Goal: Transaction & Acquisition: Purchase product/service

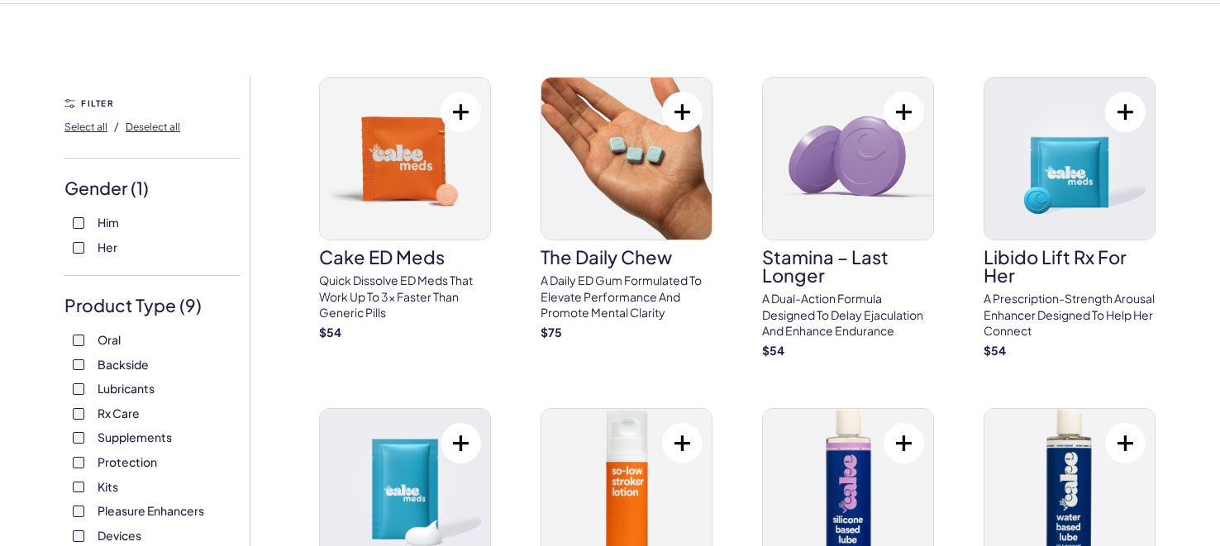
scroll to position [362, 0]
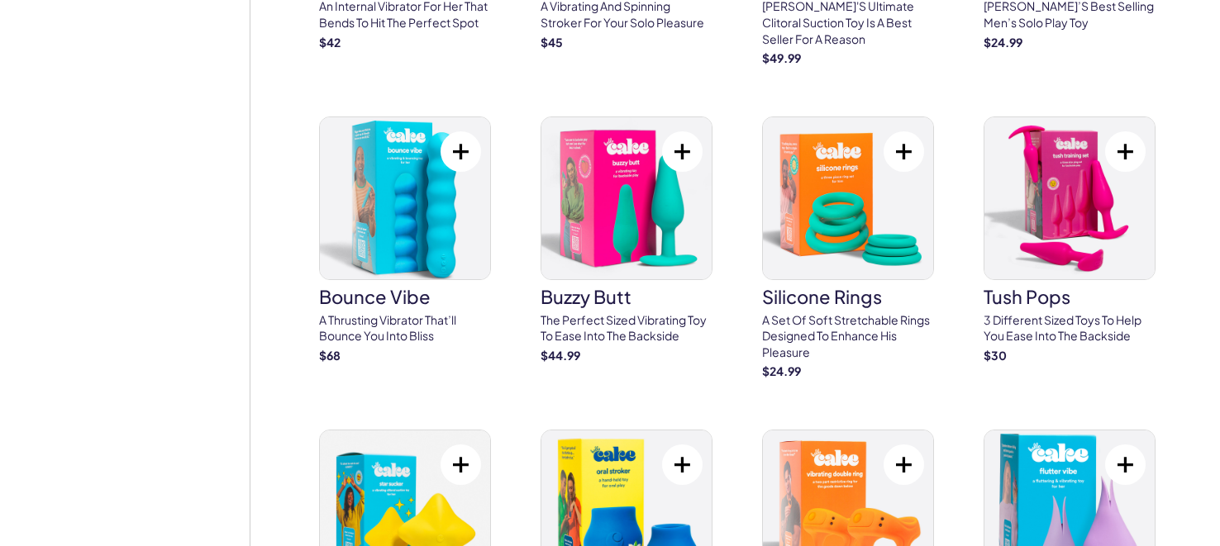
scroll to position [4029, 0]
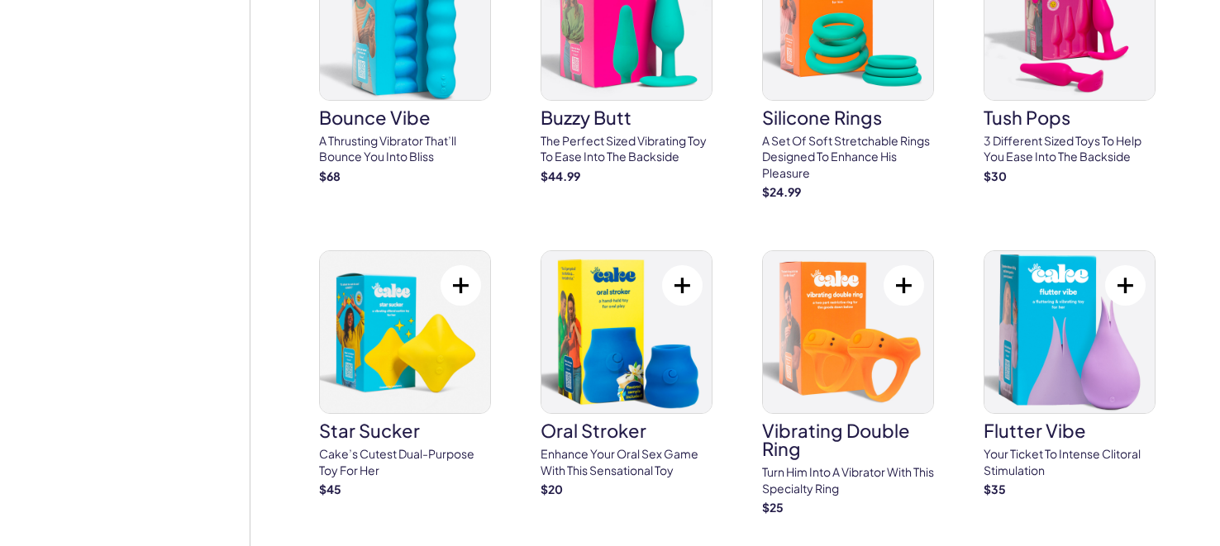
scroll to position [4210, 0]
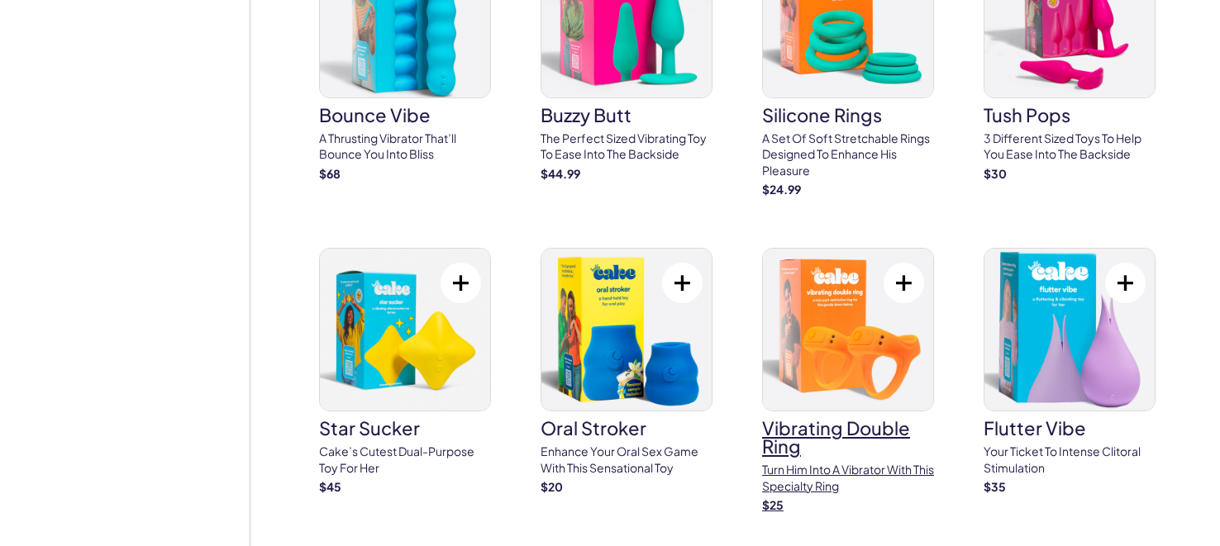
click at [798, 327] on img at bounding box center [848, 330] width 170 height 162
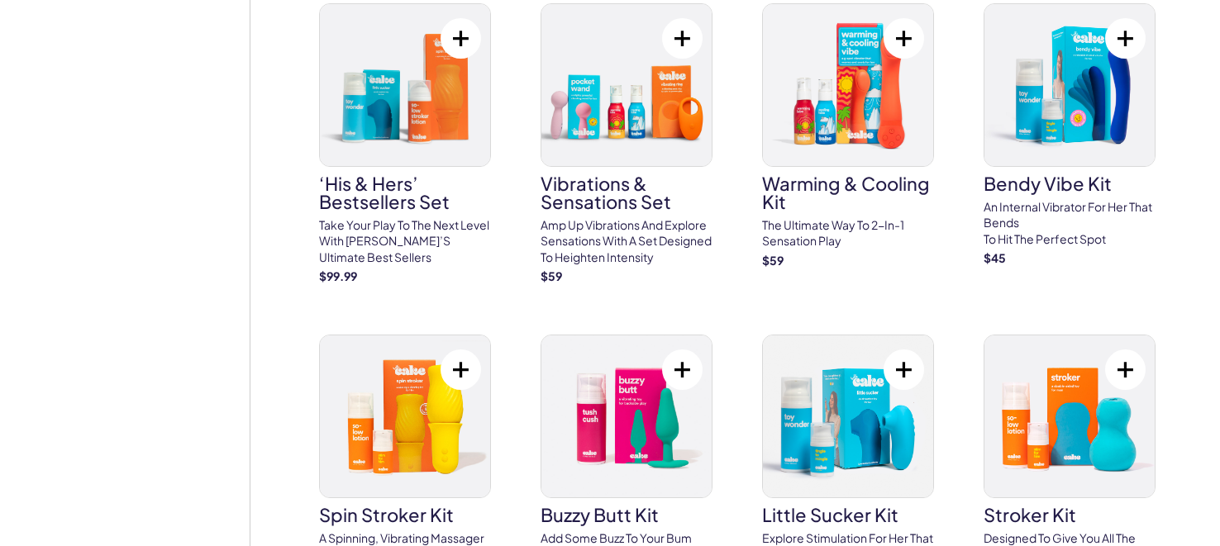
scroll to position [5565, 0]
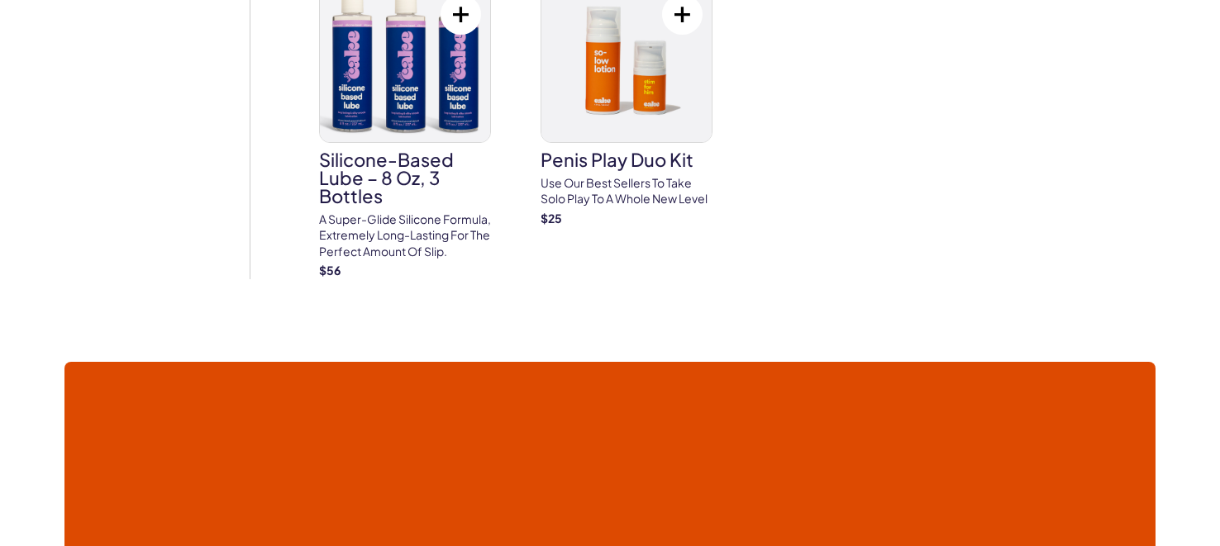
scroll to position [6649, 0]
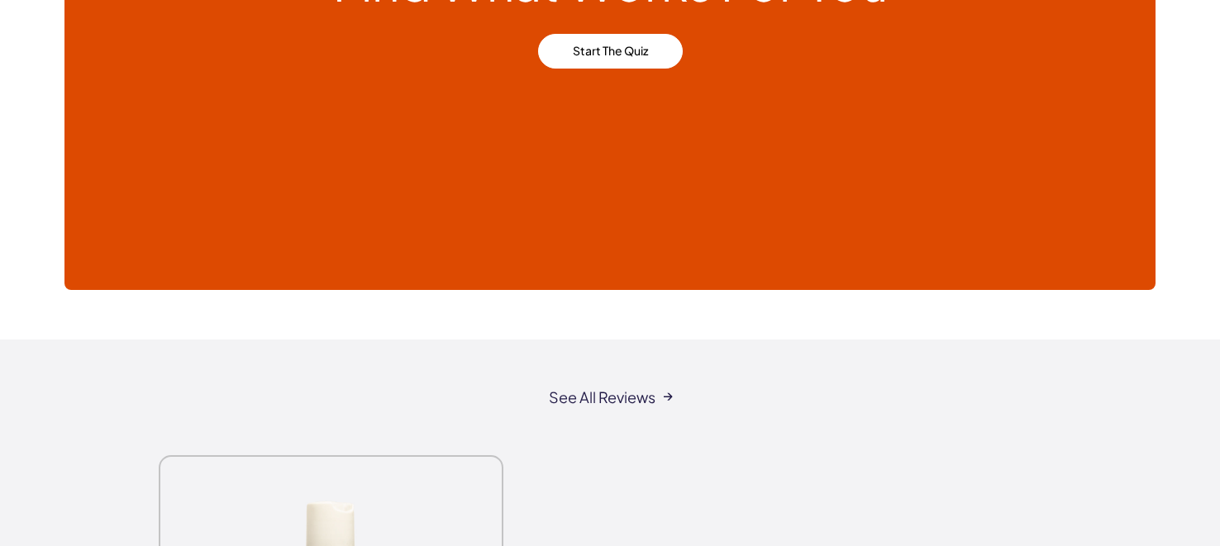
scroll to position [7434, 0]
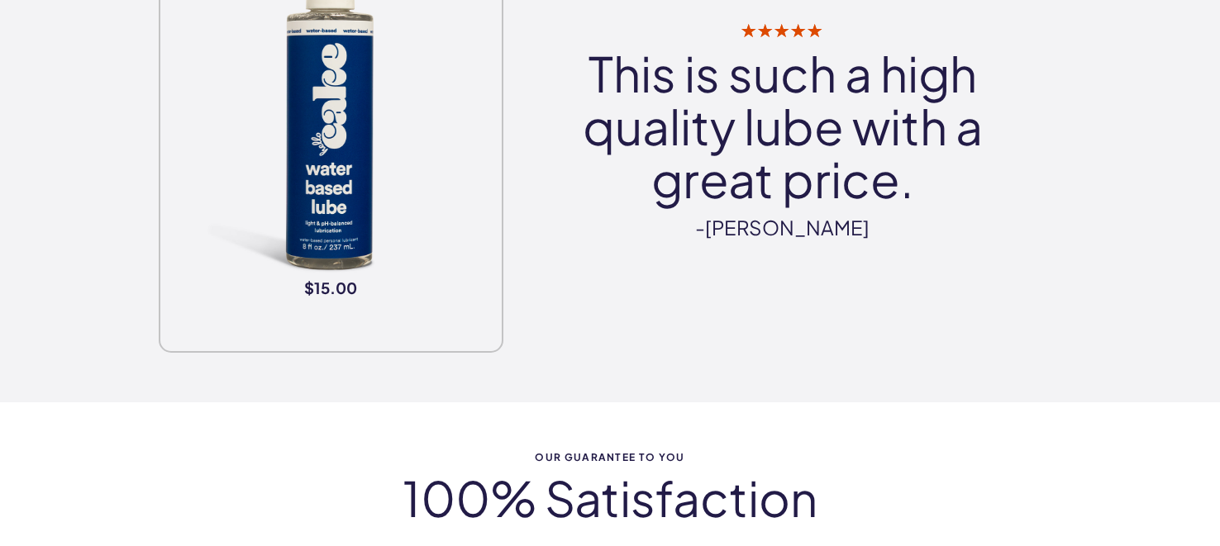
scroll to position [8038, 0]
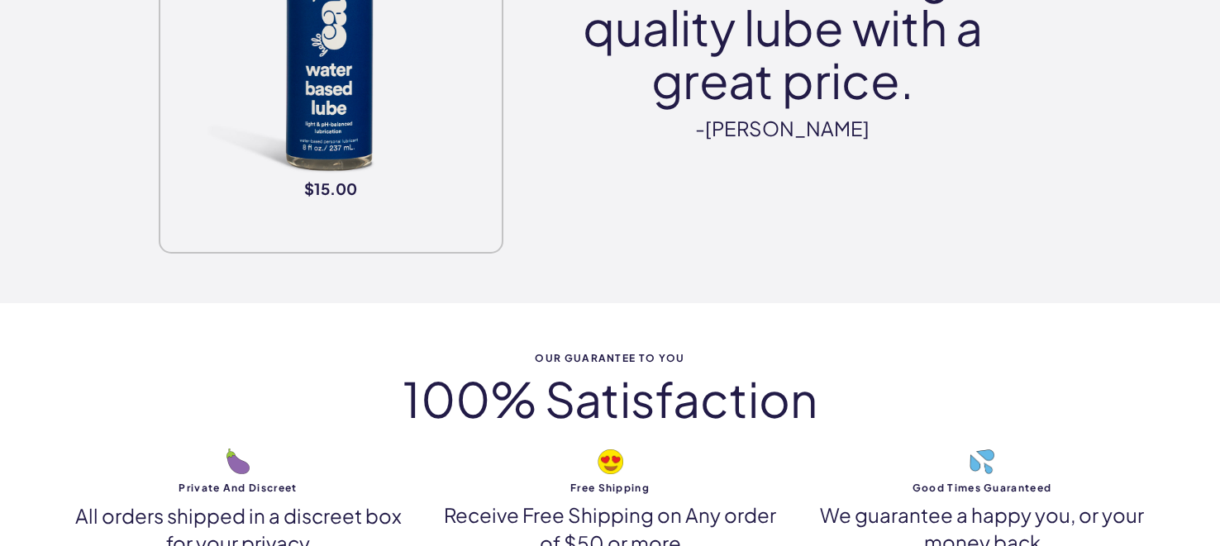
click at [63, 345] on div "Our Guarantee to you 100% Satisfaction Private and discreet All orders shipped …" at bounding box center [610, 454] width 1220 height 303
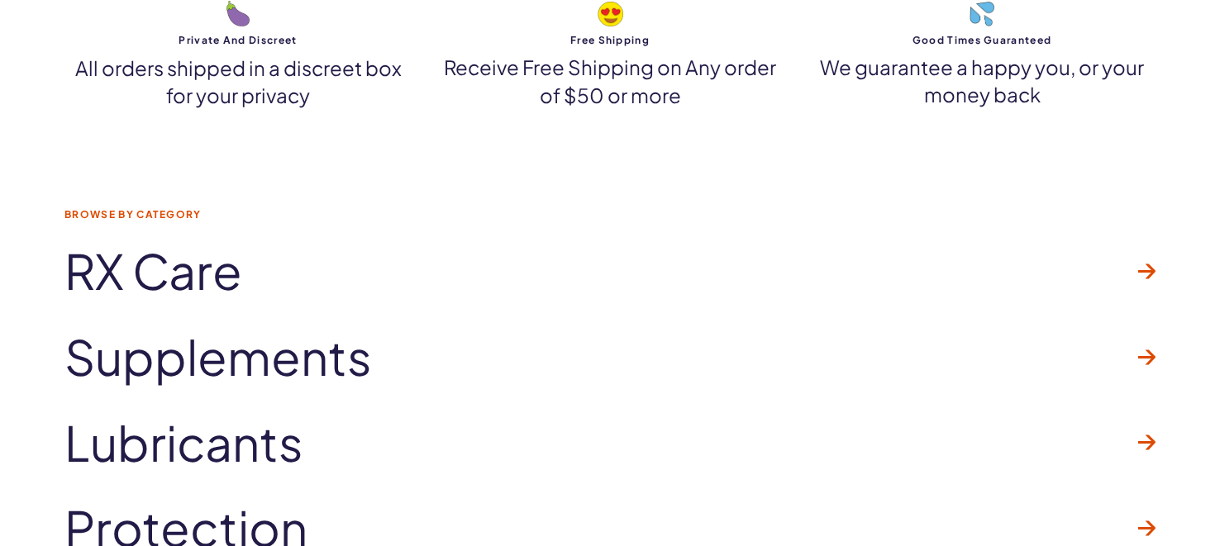
scroll to position [8487, 0]
click at [63, 345] on div "Browse by Category RX Care Supplements Lubricants" at bounding box center [610, 388] width 1190 height 362
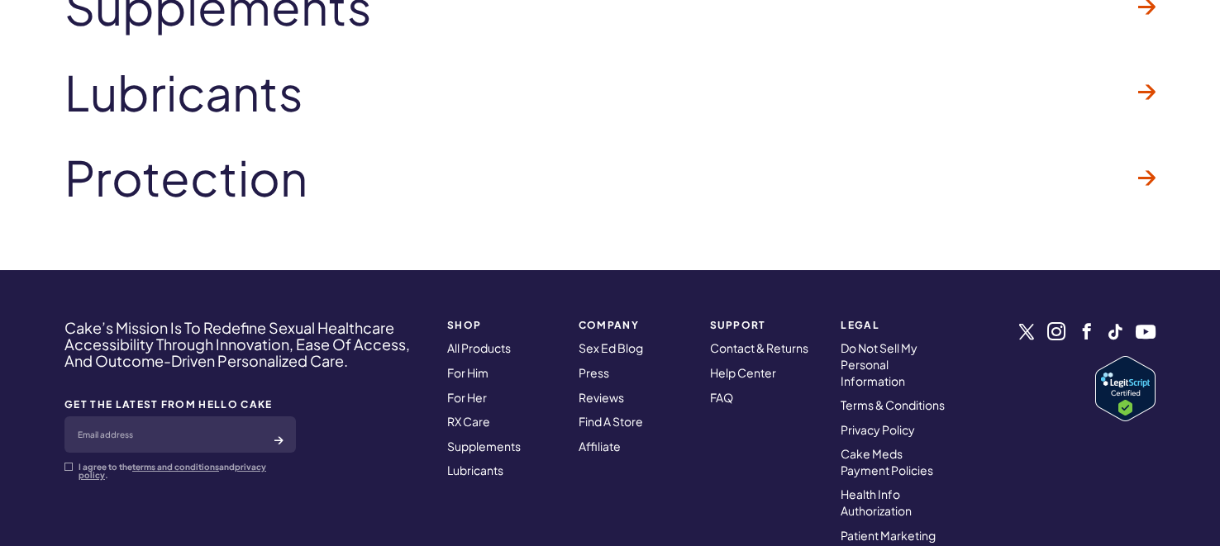
scroll to position [9079, 0]
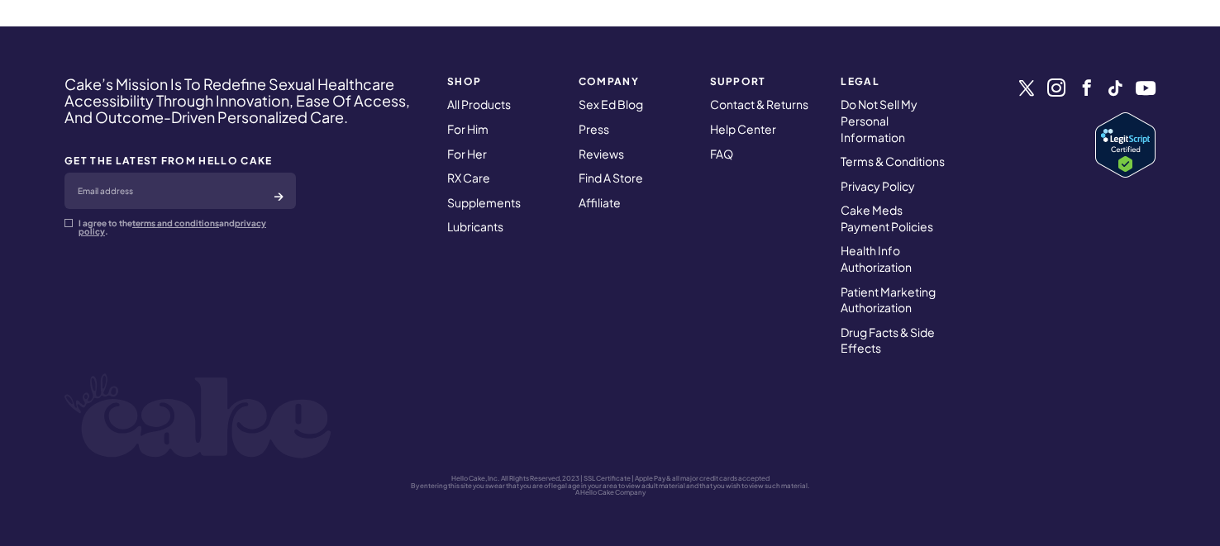
click at [63, 345] on div "Cake’s Mission Is To Redefine Sexual Healthcare Accessibility Through Innovatio…" at bounding box center [610, 286] width 1190 height 421
